Goal: Participate in discussion: Engage in conversation with other users on a specific topic

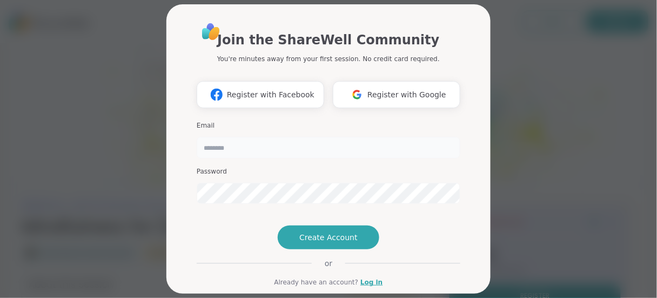
click at [243, 152] on input "email" at bounding box center [329, 148] width 264 height 22
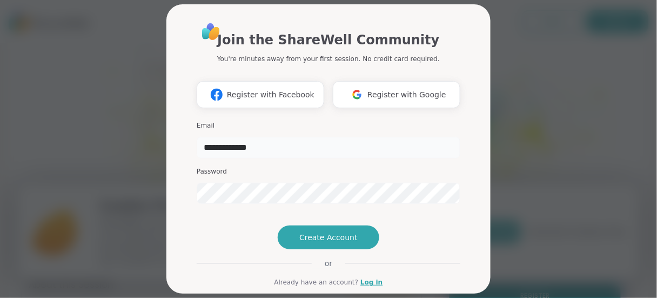
type input "**********"
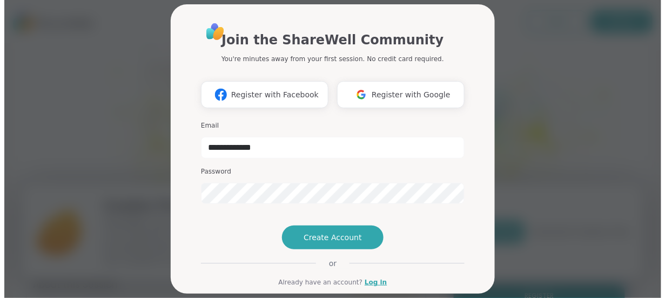
scroll to position [54, 0]
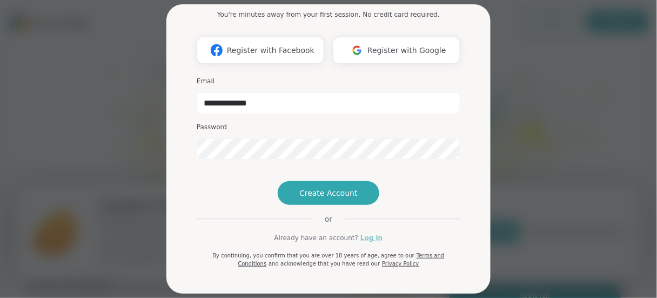
click at [369, 243] on link "Log in" at bounding box center [371, 238] width 22 height 10
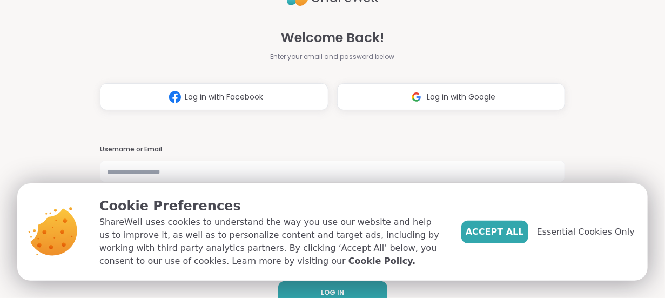
scroll to position [19, 0]
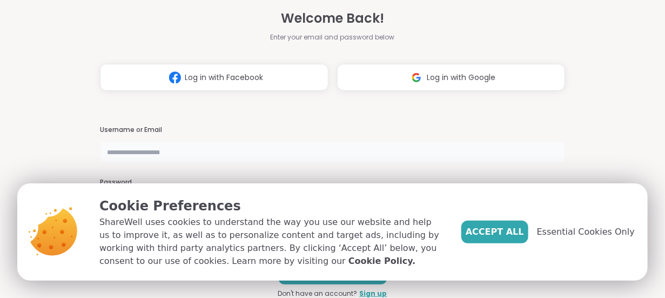
click at [146, 150] on input "text" at bounding box center [333, 152] width 466 height 22
click at [607, 231] on span "Essential Cookies Only" at bounding box center [586, 231] width 98 height 13
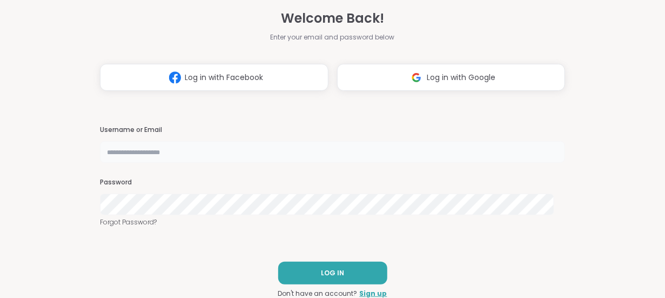
click at [112, 153] on input "text" at bounding box center [333, 152] width 466 height 22
type input "**********"
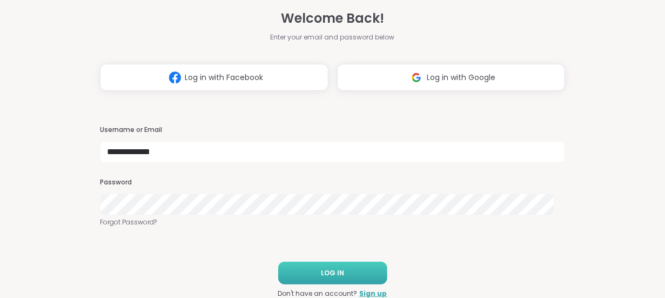
click at [339, 271] on button "LOG IN" at bounding box center [332, 273] width 109 height 23
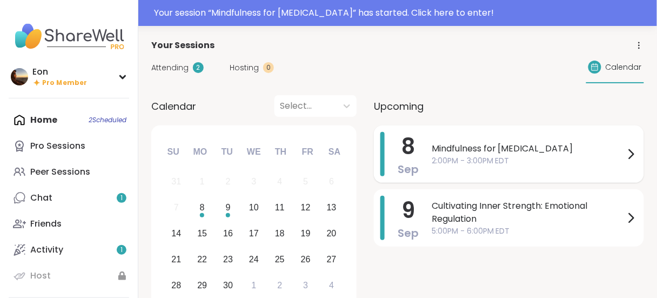
click at [482, 152] on span "Mindfulness for [MEDICAL_DATA]" at bounding box center [528, 148] width 193 height 13
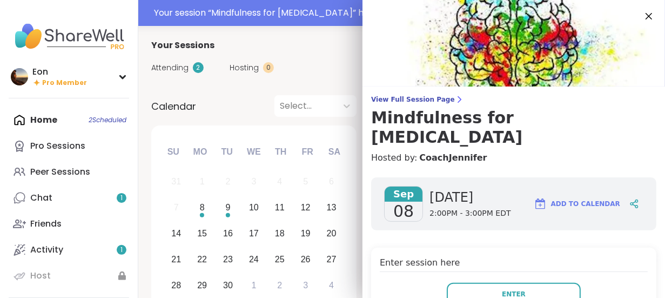
scroll to position [90, 0]
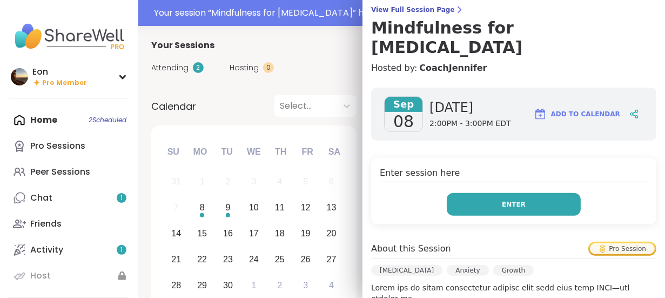
click at [485, 193] on button "Enter" at bounding box center [514, 204] width 134 height 23
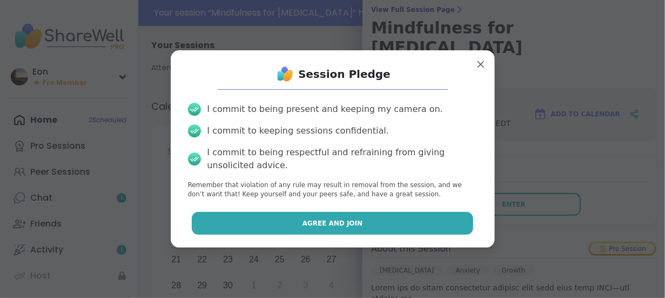
click at [311, 229] on button "Agree and Join" at bounding box center [333, 223] width 282 height 23
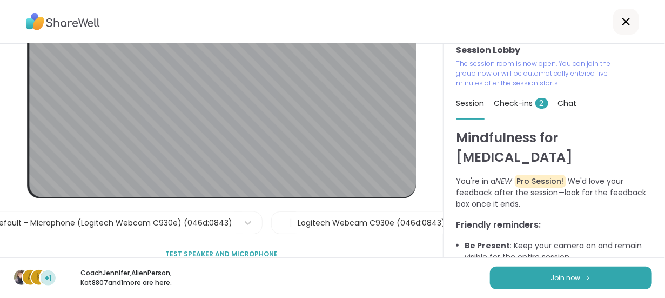
scroll to position [87, 0]
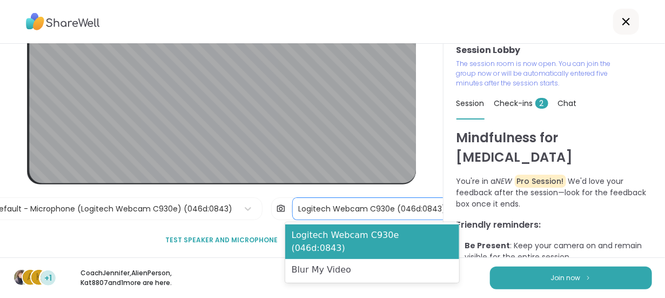
click at [299, 206] on div "Logitech Webcam C930e (046d:0843)" at bounding box center [372, 208] width 148 height 11
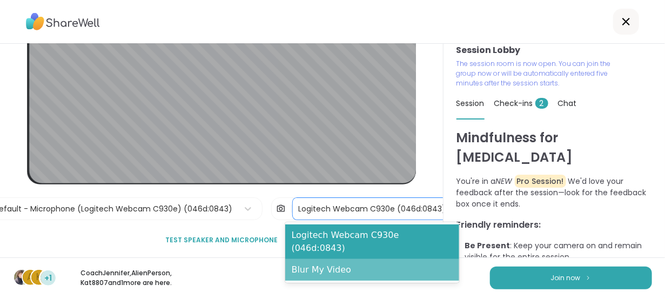
click at [314, 259] on div "Blur My Video" at bounding box center [372, 270] width 174 height 22
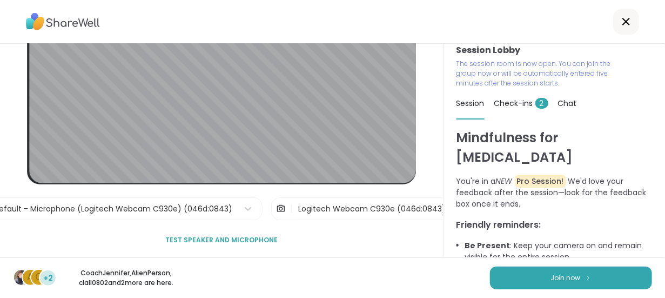
click at [231, 235] on span "Test speaker and microphone" at bounding box center [221, 240] width 112 height 10
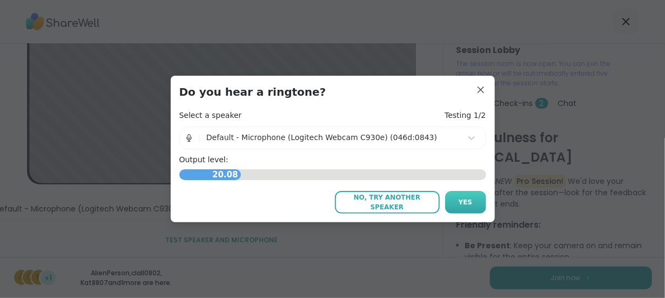
click at [464, 203] on span "Yes" at bounding box center [466, 202] width 14 height 10
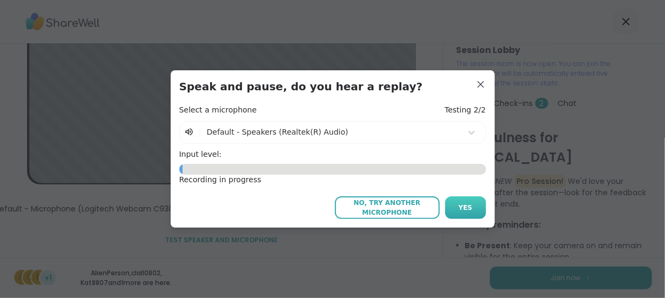
click at [459, 207] on span "Yes" at bounding box center [466, 208] width 14 height 10
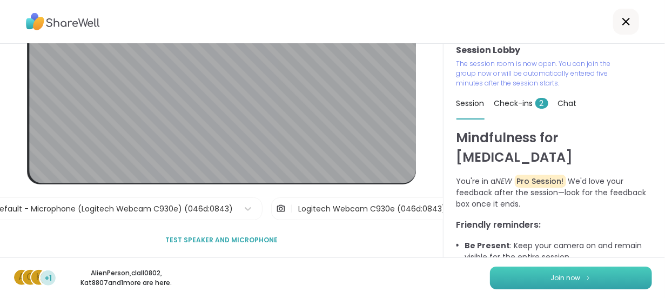
click at [531, 278] on button "Join now" at bounding box center [571, 277] width 162 height 23
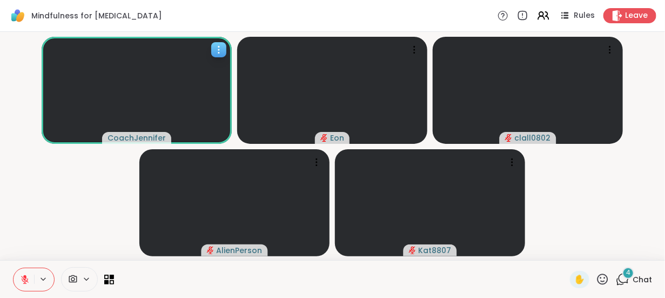
click at [220, 50] on icon at bounding box center [218, 49] width 11 height 11
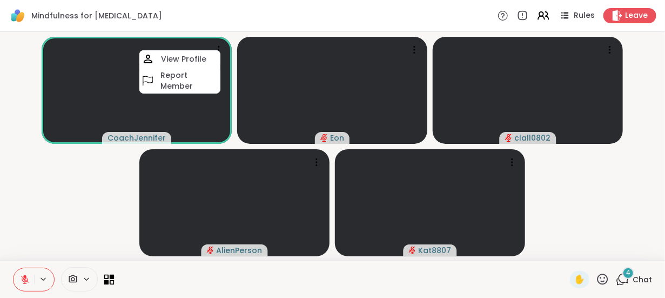
click at [107, 283] on icon at bounding box center [106, 281] width 5 height 5
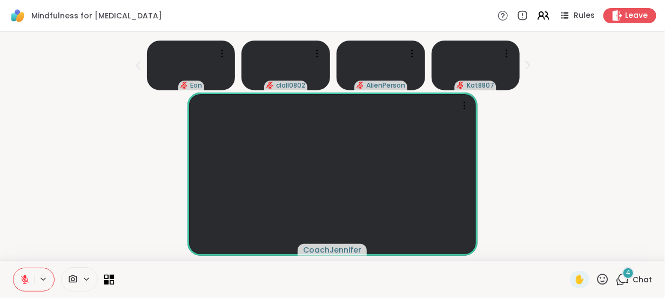
click at [107, 282] on icon at bounding box center [106, 281] width 5 height 5
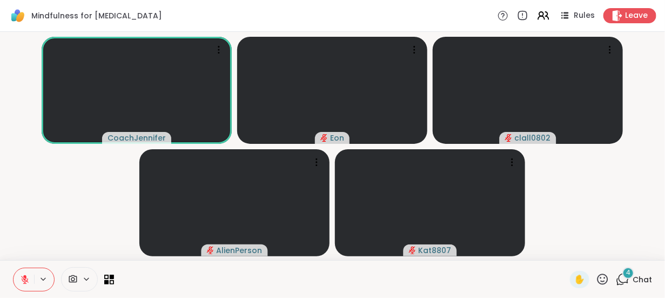
click at [637, 278] on span "Chat" at bounding box center [642, 279] width 19 height 11
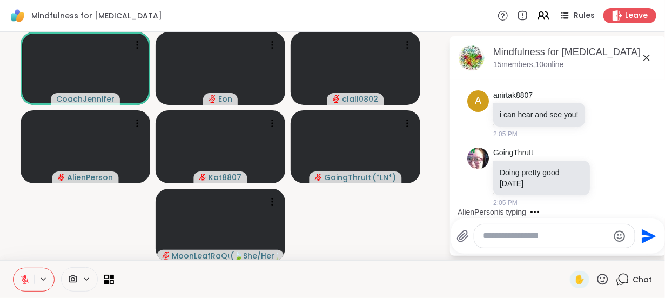
scroll to position [574, 0]
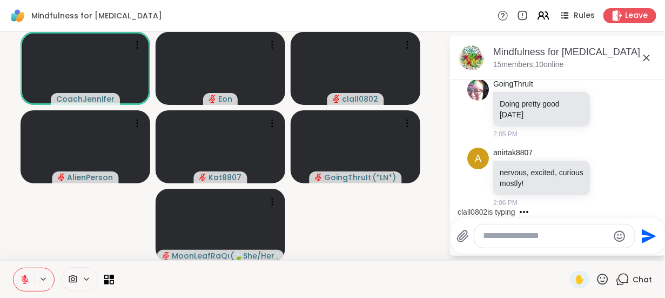
click at [507, 237] on textarea "Type your message" at bounding box center [546, 235] width 126 height 11
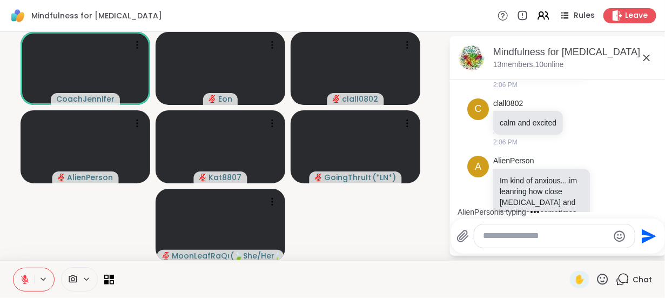
scroll to position [732, 0]
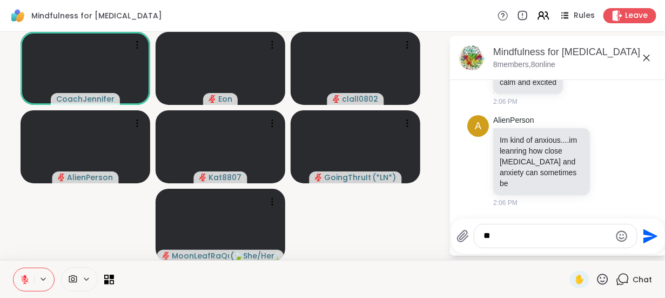
type textarea "*"
type textarea "**********"
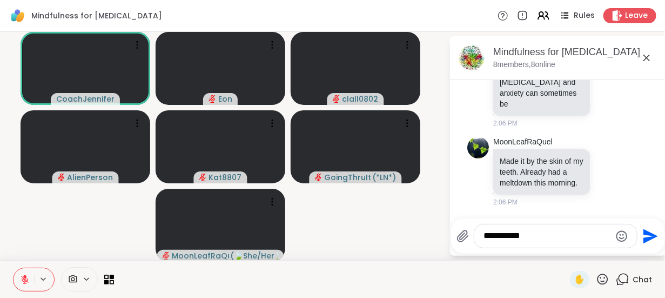
click at [523, 236] on textarea "**********" at bounding box center [547, 235] width 126 height 11
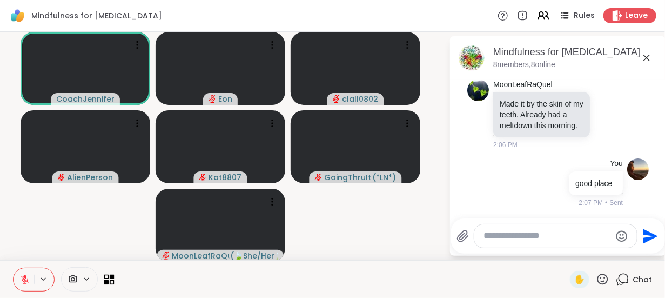
click at [108, 277] on icon at bounding box center [109, 279] width 10 height 10
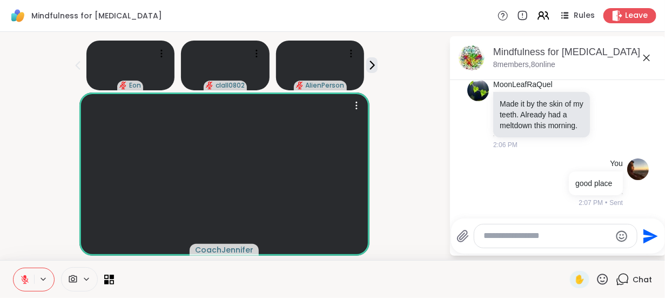
scroll to position [19, 0]
click at [109, 279] on icon at bounding box center [109, 279] width 10 height 10
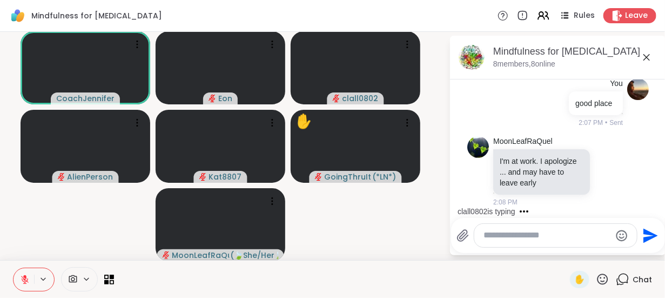
scroll to position [1015, 0]
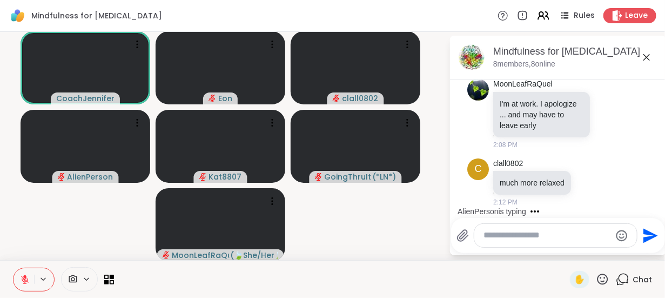
click at [497, 238] on textarea "Type your message" at bounding box center [547, 235] width 126 height 11
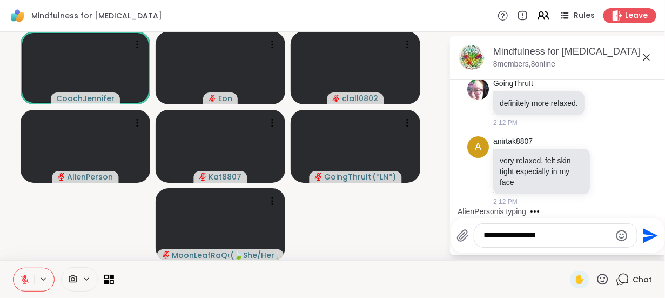
scroll to position [1230, 0]
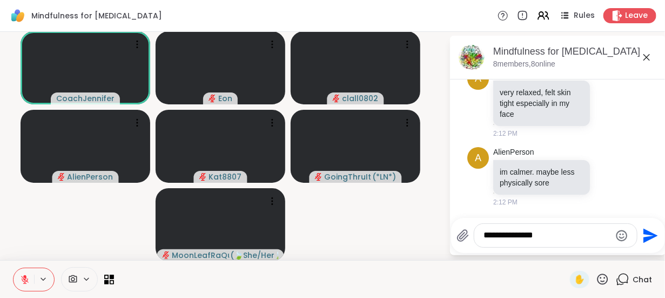
drag, startPoint x: 540, startPoint y: 236, endPoint x: 473, endPoint y: 241, distance: 66.6
click at [474, 241] on div "**********" at bounding box center [555, 235] width 163 height 23
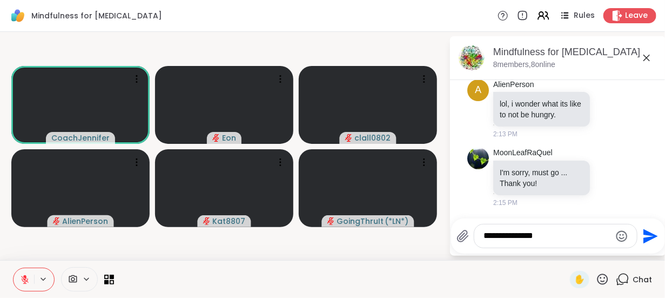
scroll to position [1438, 0]
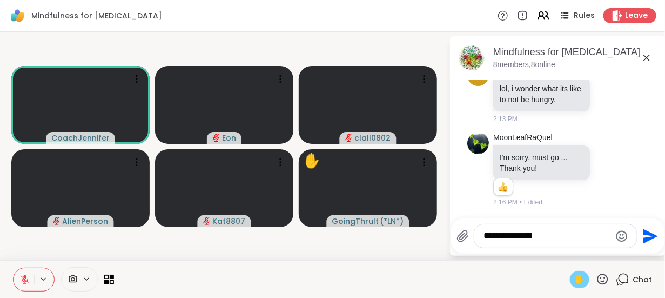
type textarea "**********"
click at [574, 281] on span "✋" at bounding box center [579, 279] width 11 height 13
click at [576, 278] on span "✋" at bounding box center [579, 279] width 11 height 13
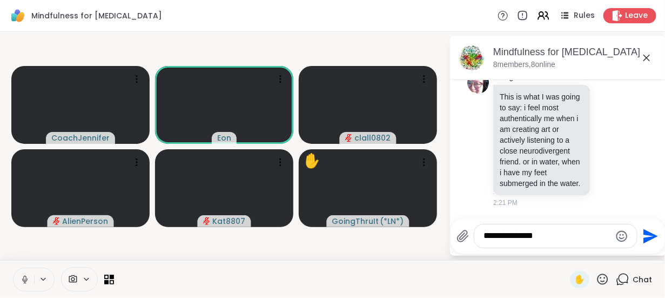
scroll to position [1619, 0]
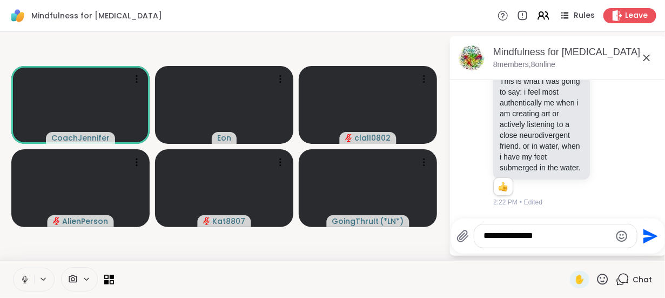
click at [43, 277] on icon at bounding box center [43, 278] width 9 height 9
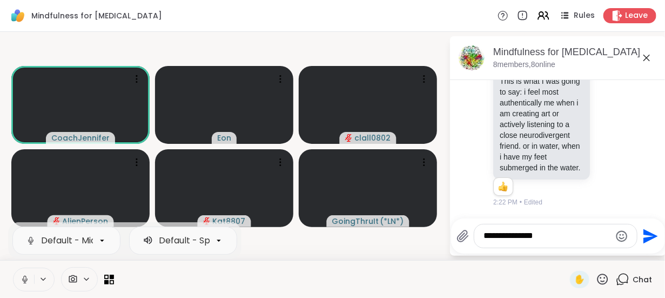
click at [29, 278] on icon at bounding box center [25, 279] width 10 height 10
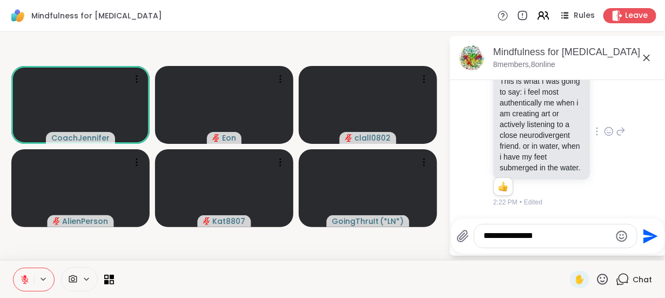
click at [542, 139] on p "This is what I was going to say: i feel most authentically me when i am creatin…" at bounding box center [542, 124] width 84 height 97
click at [505, 188] on div "Reactions: like" at bounding box center [503, 187] width 10 height 10
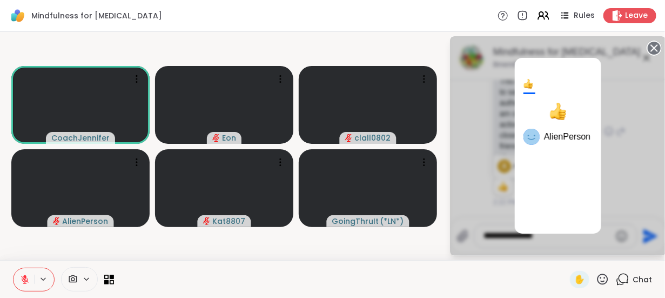
click at [527, 85] on div at bounding box center [529, 84] width 10 height 10
drag, startPoint x: 473, startPoint y: 208, endPoint x: 474, endPoint y: 202, distance: 6.2
click at [473, 208] on div "1 AlienPerson" at bounding box center [558, 145] width 216 height 219
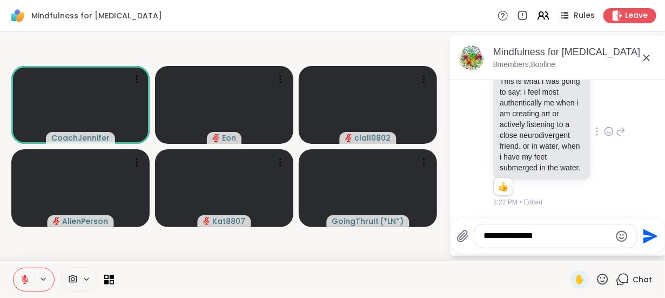
click at [604, 126] on icon at bounding box center [609, 131] width 10 height 11
click at [604, 109] on div "Select Reaction: Heart" at bounding box center [609, 114] width 10 height 10
click at [107, 277] on icon at bounding box center [106, 276] width 5 height 5
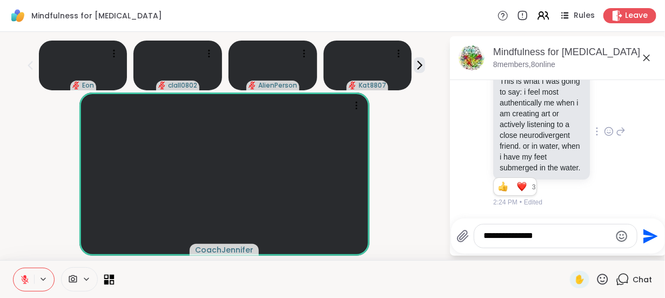
click at [107, 277] on icon at bounding box center [106, 276] width 5 height 5
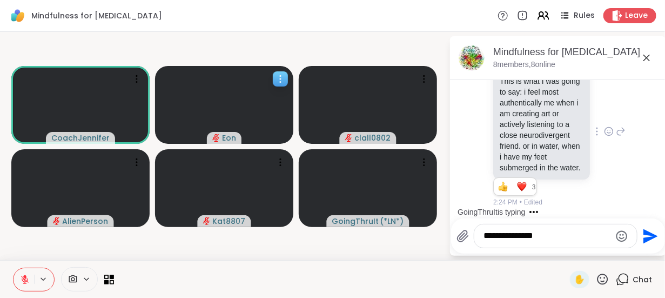
click at [281, 75] on icon at bounding box center [280, 78] width 11 height 11
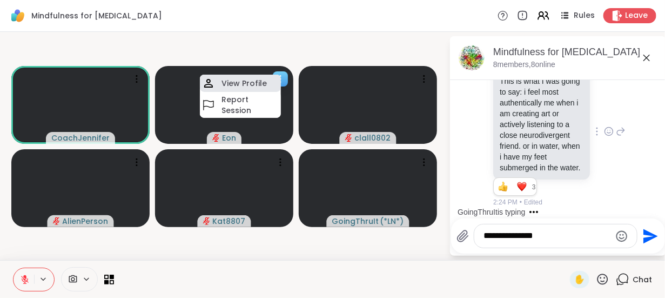
click at [231, 83] on h4 "View Profile" at bounding box center [244, 83] width 45 height 11
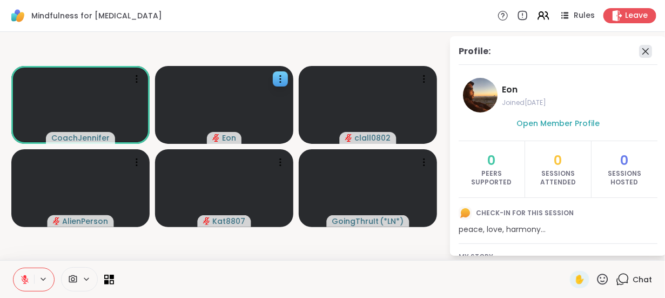
click at [639, 52] on icon at bounding box center [645, 51] width 13 height 13
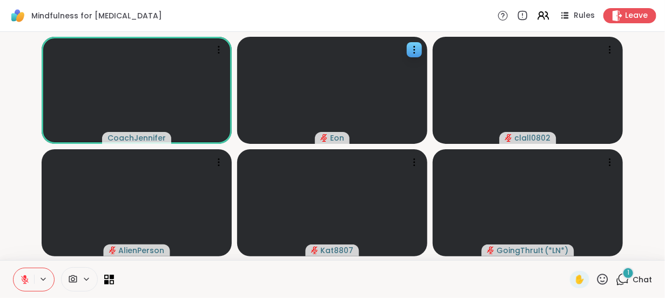
click at [633, 274] on span "Chat" at bounding box center [642, 279] width 19 height 11
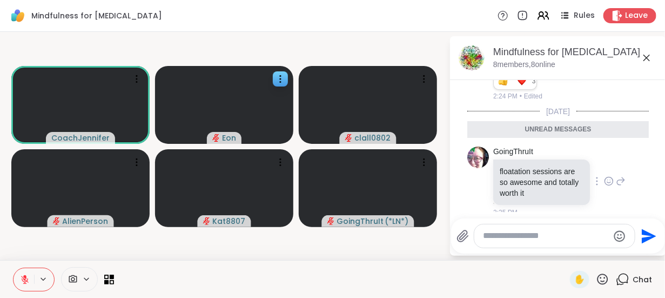
scroll to position [1680, 0]
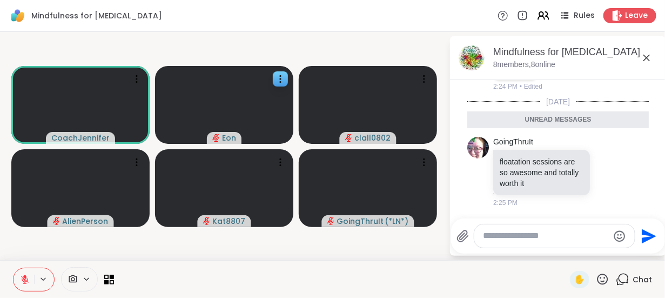
click at [548, 129] on div "Unread messages" at bounding box center [558, 119] width 182 height 17
click at [526, 124] on div "Unread messages" at bounding box center [558, 119] width 182 height 17
click at [523, 118] on div "Unread messages" at bounding box center [558, 119] width 182 height 17
click at [518, 237] on textarea "Type your message" at bounding box center [546, 235] width 126 height 11
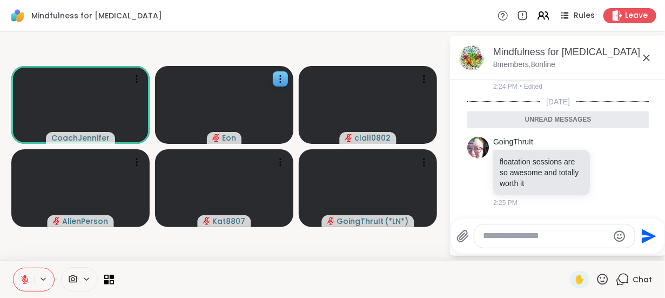
click at [518, 237] on textarea "Type your message" at bounding box center [546, 235] width 126 height 11
drag, startPoint x: 70, startPoint y: 279, endPoint x: 147, endPoint y: 274, distance: 76.9
click at [197, 280] on div "✋ Chat" at bounding box center [332, 279] width 665 height 38
click at [70, 280] on icon at bounding box center [73, 279] width 8 height 8
click at [90, 277] on span at bounding box center [89, 278] width 15 height 9
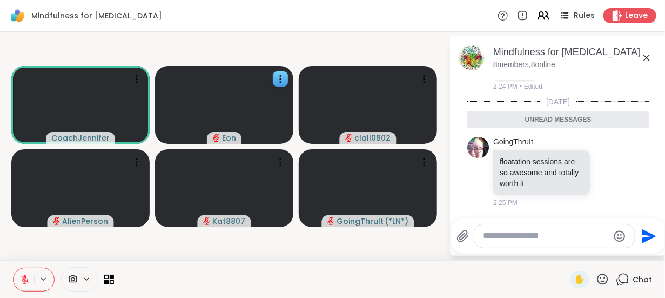
click at [83, 277] on icon at bounding box center [86, 278] width 9 height 9
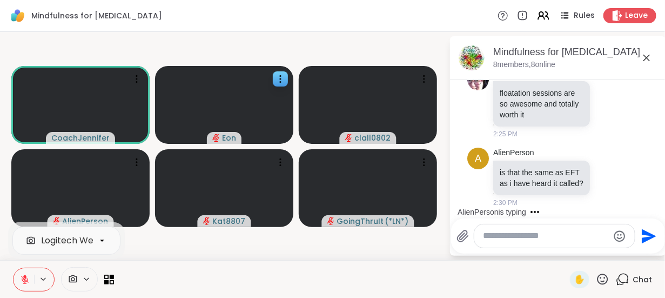
scroll to position [1787, 0]
click at [504, 239] on textarea "Type your message" at bounding box center [546, 235] width 126 height 11
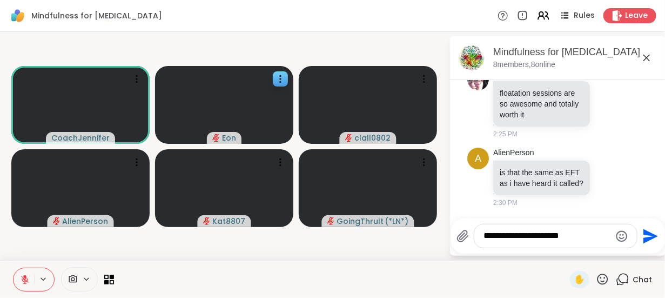
click at [541, 237] on textarea "**********" at bounding box center [547, 235] width 126 height 11
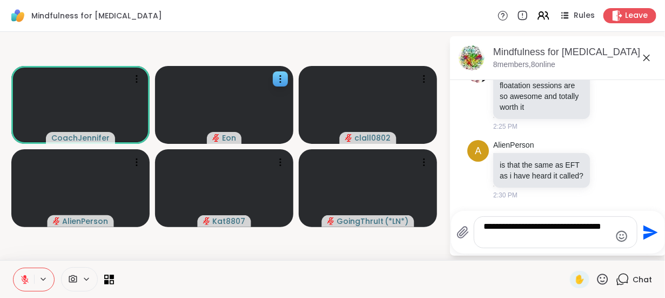
click at [526, 227] on textarea "**********" at bounding box center [547, 232] width 126 height 22
click at [601, 227] on textarea "**********" at bounding box center [547, 232] width 126 height 22
type textarea "**********"
drag, startPoint x: 546, startPoint y: 238, endPoint x: 478, endPoint y: 207, distance: 74.0
click at [478, 207] on div "Mindfulness for [MEDICAL_DATA], [DATE] 8 members, 8 online [DATE] CoachJennifer…" at bounding box center [558, 145] width 216 height 219
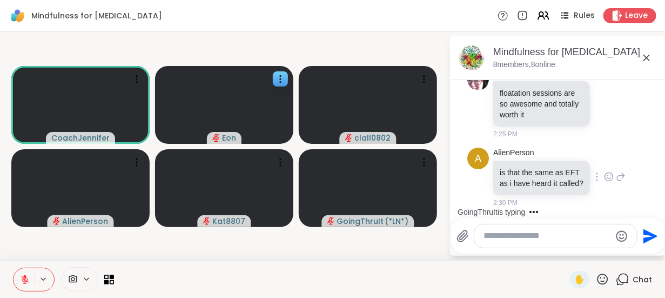
scroll to position [1856, 0]
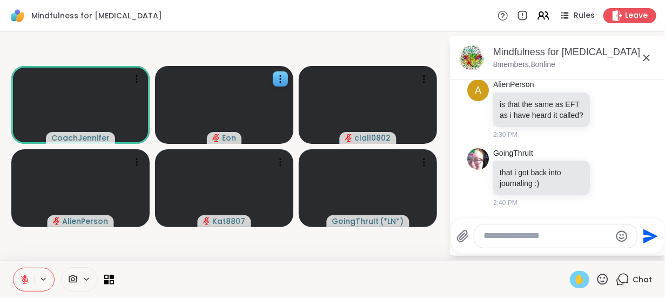
click at [575, 278] on span "✋" at bounding box center [579, 279] width 11 height 13
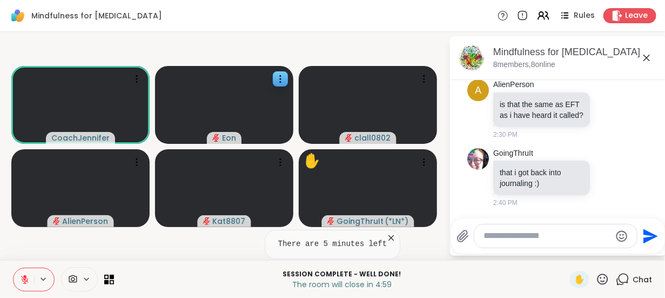
click at [507, 235] on textarea "Type your message" at bounding box center [547, 235] width 126 height 11
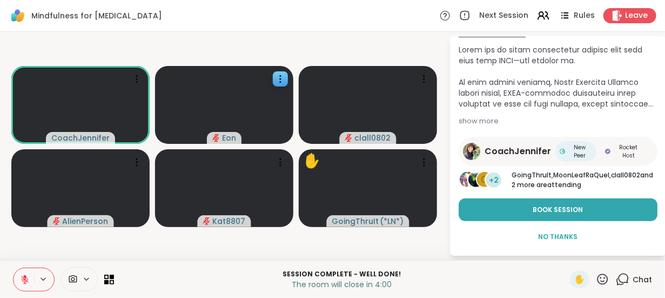
scroll to position [0, 0]
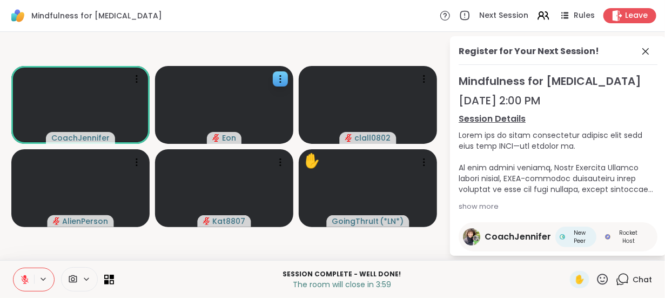
click at [490, 118] on link "Session Details" at bounding box center [558, 118] width 199 height 13
click at [639, 48] on icon at bounding box center [645, 51] width 13 height 13
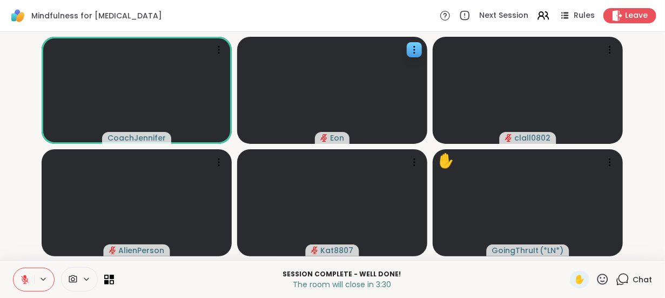
click at [638, 282] on span "Chat" at bounding box center [642, 279] width 19 height 11
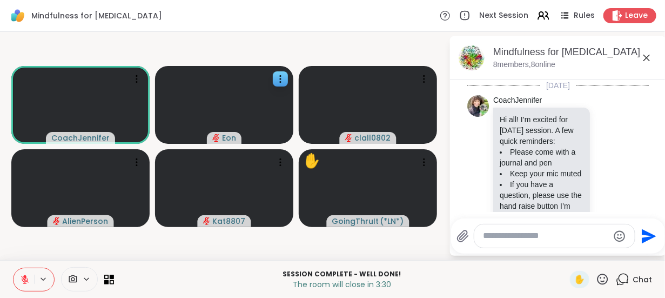
scroll to position [1845, 0]
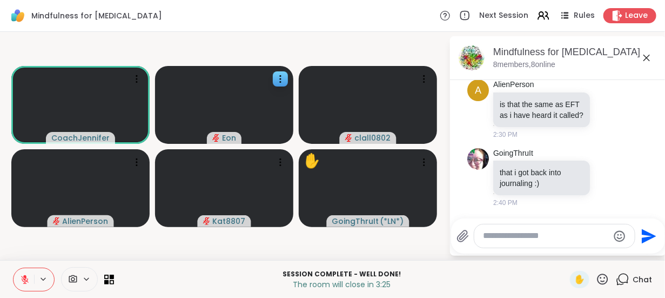
click at [652, 56] on icon at bounding box center [646, 57] width 13 height 13
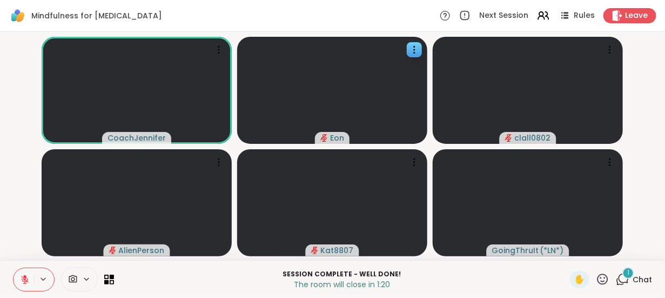
click at [633, 282] on span "Chat" at bounding box center [642, 279] width 19 height 11
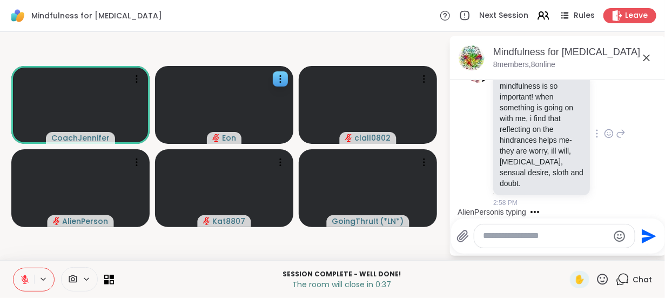
scroll to position [2067, 0]
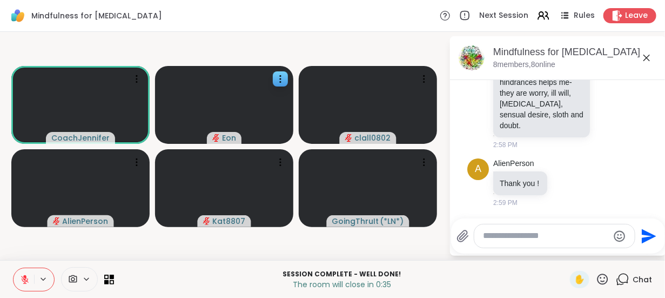
click at [509, 238] on textarea "Type your message" at bounding box center [546, 235] width 126 height 11
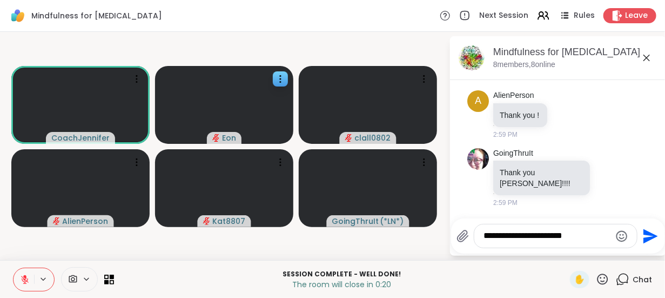
type textarea "**********"
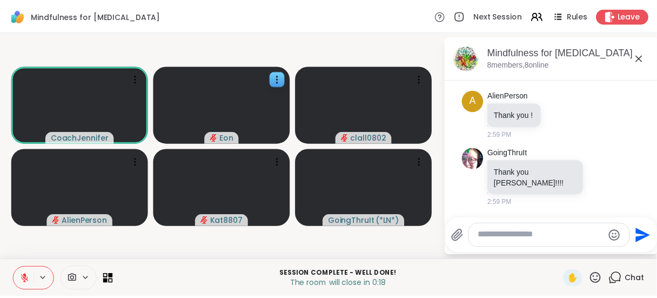
scroll to position [2192, 0]
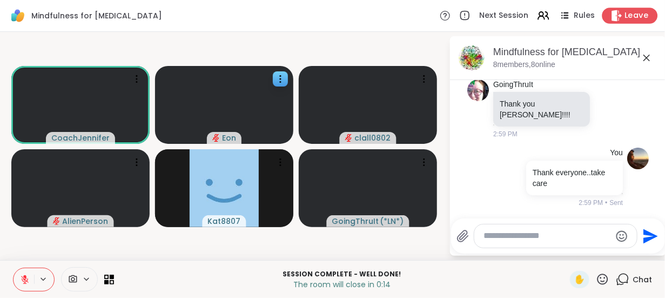
click at [616, 13] on div "Leave" at bounding box center [630, 16] width 56 height 16
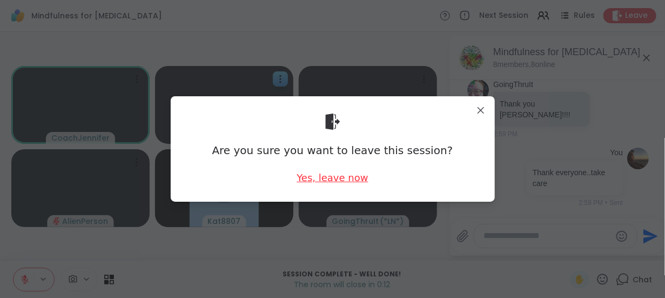
click at [351, 183] on div "Yes, leave now" at bounding box center [332, 178] width 71 height 14
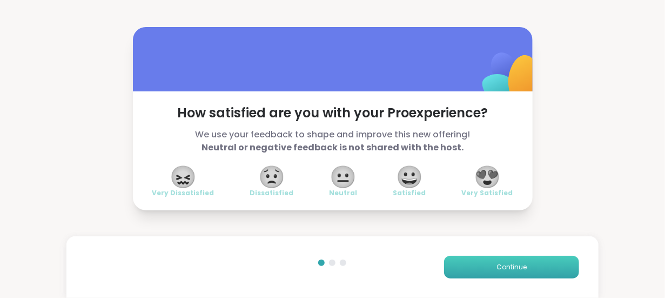
click at [500, 274] on button "Continue" at bounding box center [511, 267] width 135 height 23
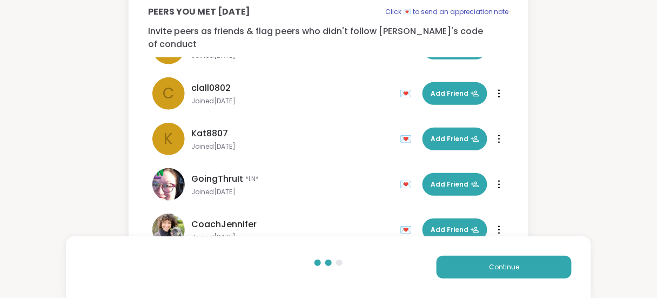
scroll to position [95, 0]
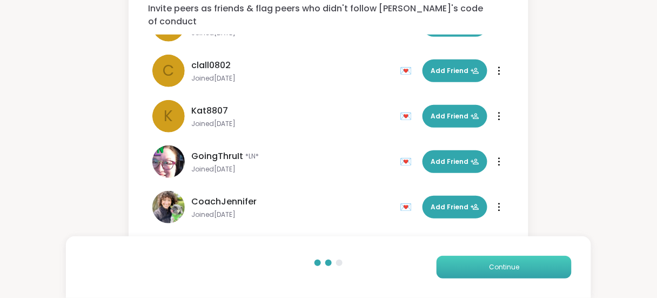
click at [518, 270] on span "Continue" at bounding box center [504, 267] width 30 height 10
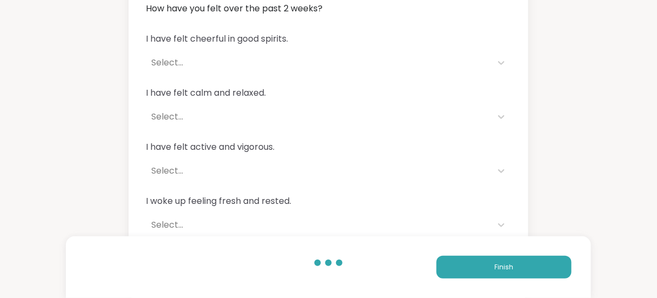
scroll to position [155, 0]
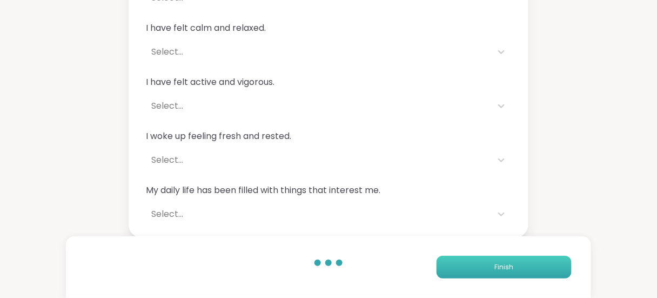
click at [487, 260] on button "Finish" at bounding box center [504, 267] width 135 height 23
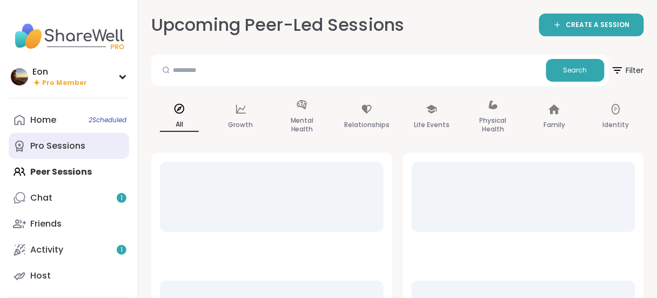
click at [46, 151] on div "Pro Sessions" at bounding box center [57, 146] width 55 height 12
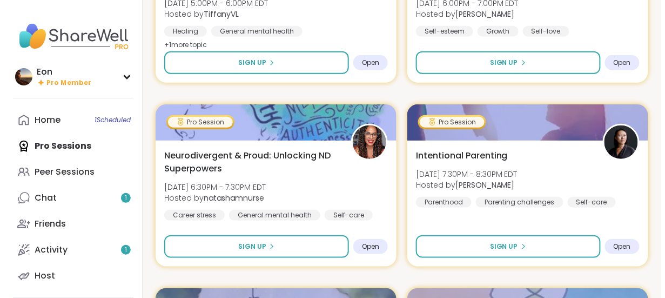
scroll to position [2143, 0]
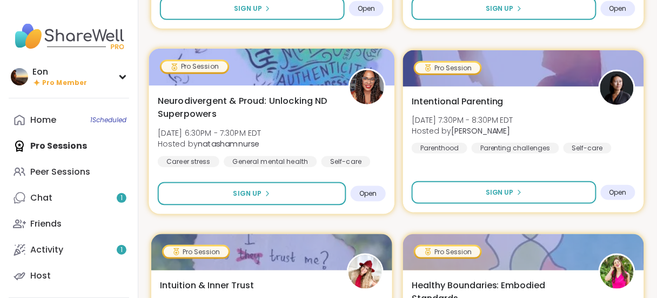
click at [365, 190] on span "Open" at bounding box center [368, 193] width 18 height 9
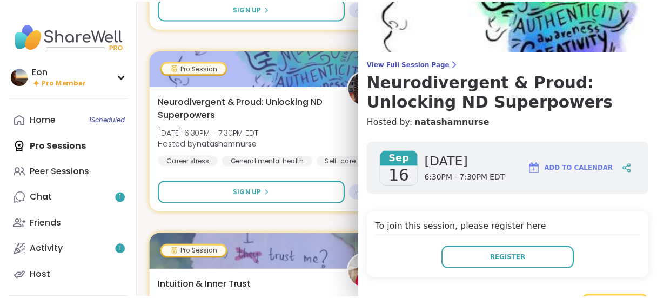
scroll to position [72, 0]
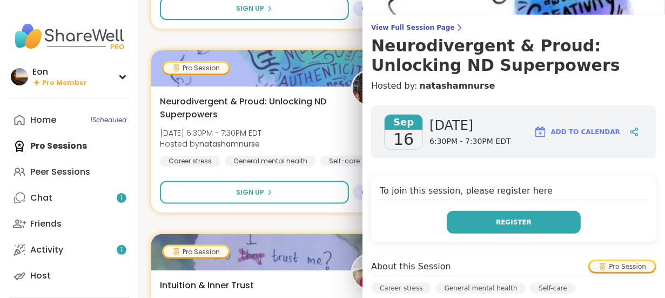
click at [481, 219] on button "Register" at bounding box center [514, 222] width 134 height 23
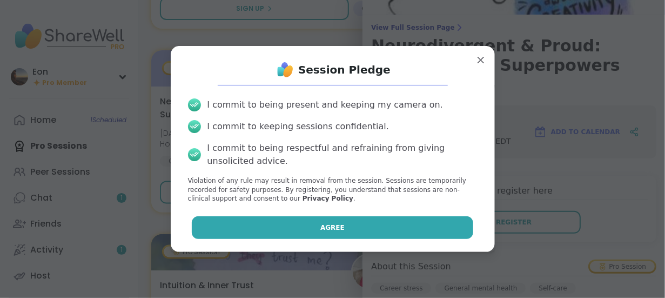
click at [331, 229] on span "Agree" at bounding box center [332, 228] width 24 height 10
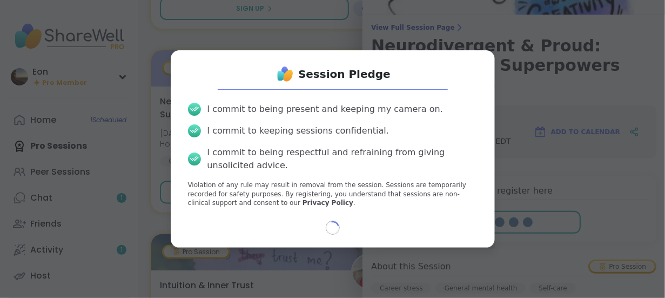
select select "**"
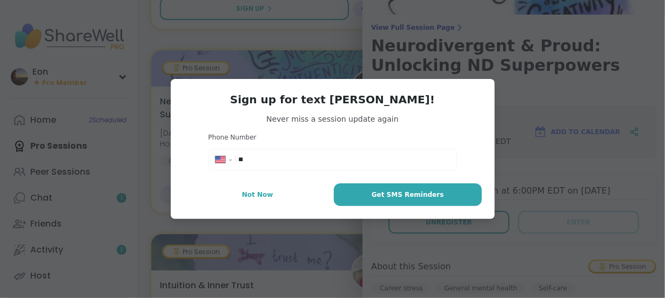
click at [269, 157] on input "**" at bounding box center [343, 159] width 211 height 11
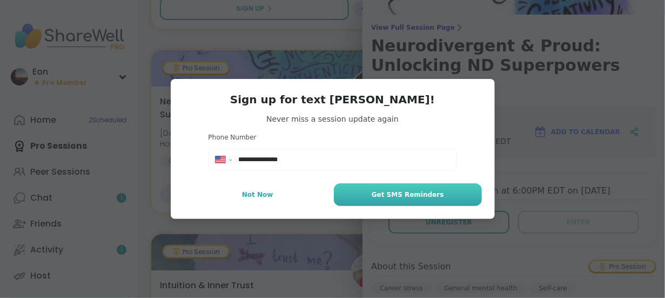
type input "**********"
click at [404, 198] on span "Get SMS Reminders" at bounding box center [408, 195] width 72 height 10
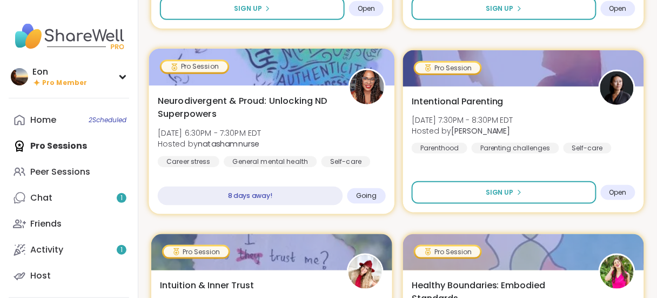
click at [308, 140] on div "Neurodivergent & Proud: Unlocking ND Superpowers [DATE] 6:30PM - 7:30PM EDT Hos…" at bounding box center [272, 130] width 228 height 73
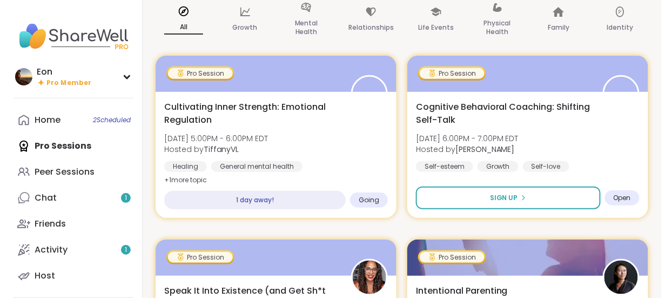
scroll to position [0, 0]
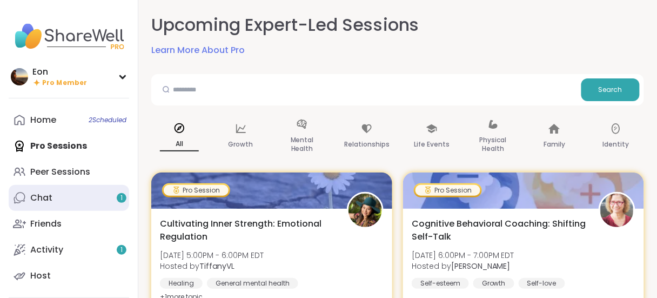
click at [44, 200] on div "Chat 1" at bounding box center [41, 198] width 22 height 12
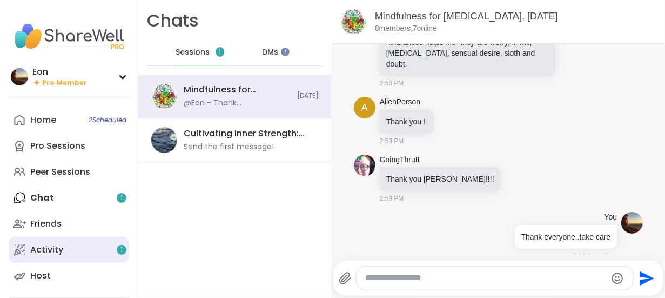
click at [36, 249] on div "Activity 1" at bounding box center [46, 250] width 33 height 12
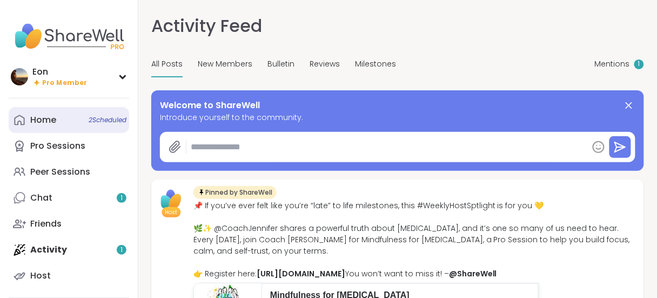
click at [62, 113] on link "Home 2 Scheduled" at bounding box center [69, 120] width 120 height 26
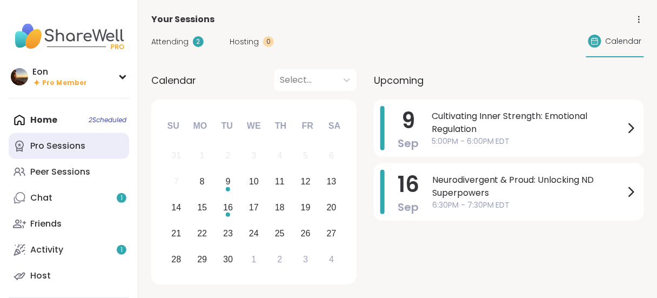
click at [68, 151] on div "Pro Sessions" at bounding box center [57, 146] width 55 height 12
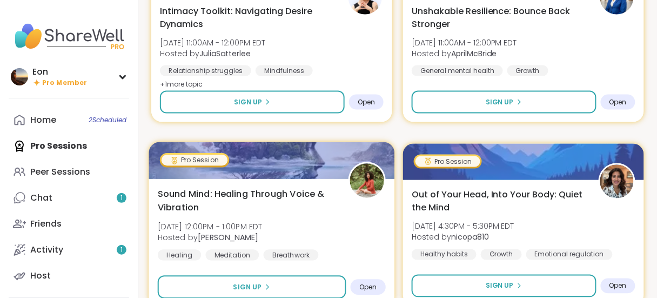
scroll to position [1387, 0]
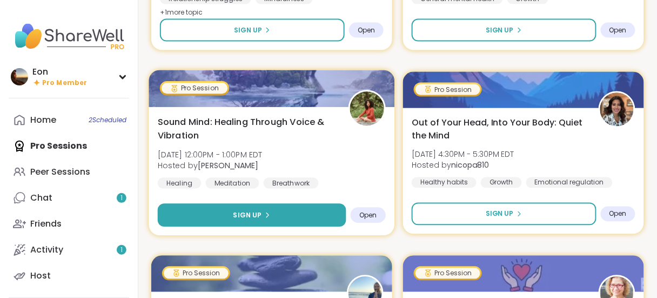
click at [269, 220] on button "Sign Up" at bounding box center [252, 215] width 189 height 23
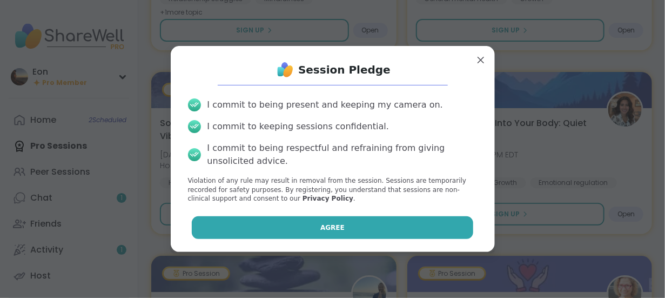
click at [287, 224] on button "Agree" at bounding box center [333, 227] width 282 height 23
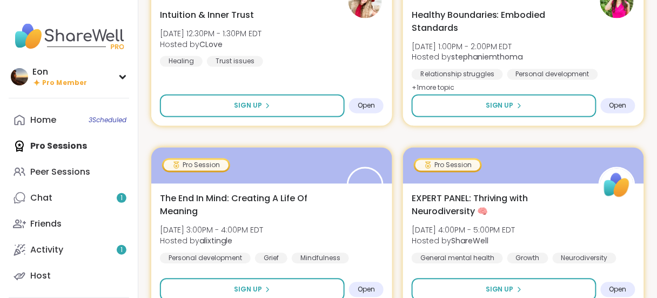
scroll to position [2341, 0]
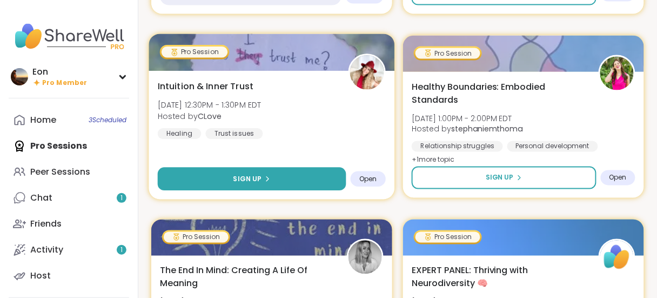
click at [257, 177] on span "Sign Up" at bounding box center [247, 179] width 29 height 10
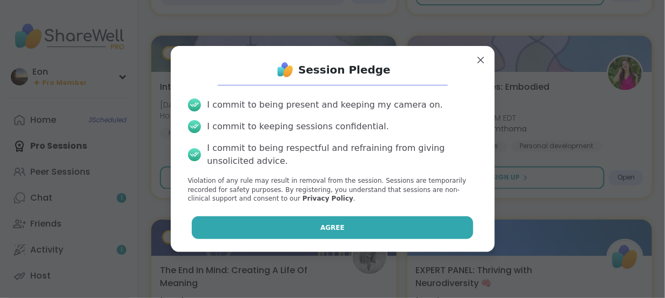
click at [286, 223] on button "Agree" at bounding box center [333, 227] width 282 height 23
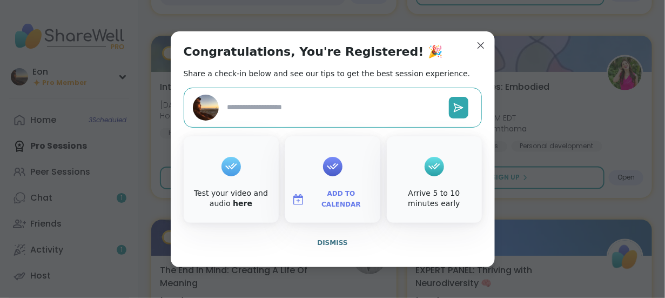
type textarea "*"
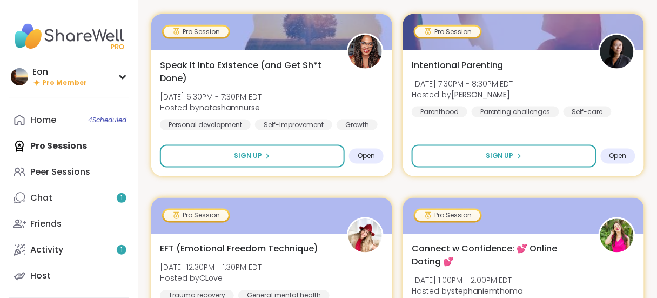
scroll to position [0, 0]
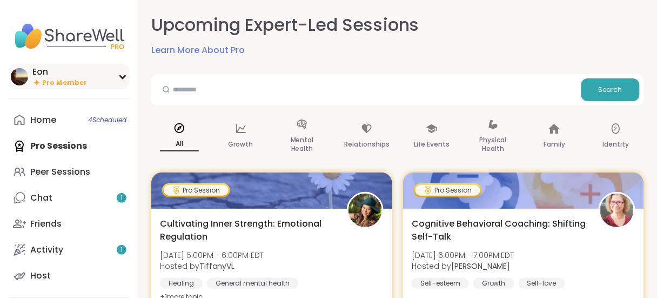
click at [113, 74] on div "Eon Pro Member" at bounding box center [69, 76] width 120 height 25
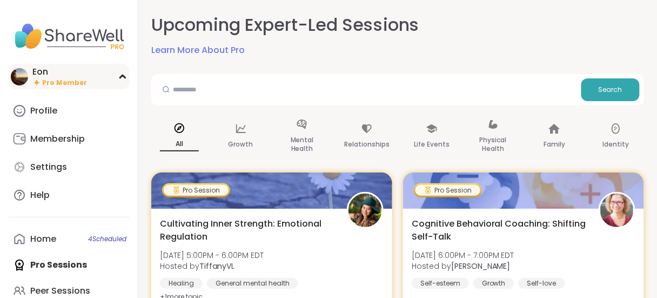
click at [122, 78] on icon at bounding box center [122, 76] width 9 height 5
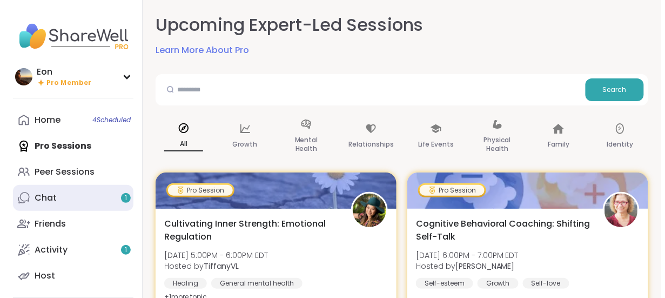
scroll to position [53, 0]
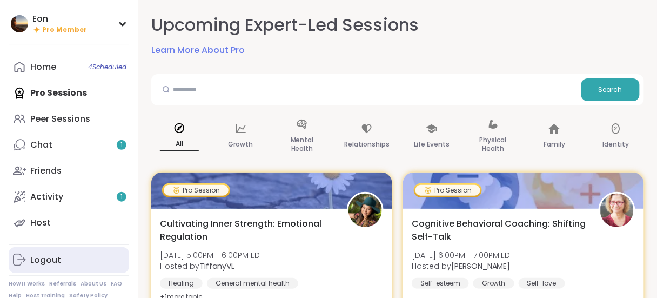
click at [41, 259] on div "Logout" at bounding box center [45, 260] width 31 height 12
